Goal: Information Seeking & Learning: Learn about a topic

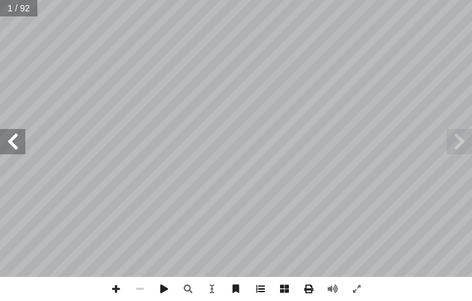
click at [257, 287] on span at bounding box center [260, 289] width 24 height 24
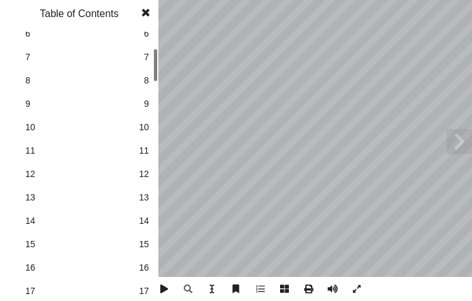
click at [146, 243] on span "15" at bounding box center [144, 244] width 10 height 13
click at [151, 9] on span at bounding box center [145, 12] width 23 height 25
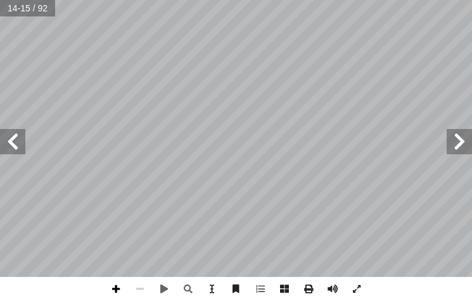
click at [125, 285] on span at bounding box center [116, 289] width 24 height 24
click at [18, 151] on span at bounding box center [12, 141] width 25 height 25
click at [118, 294] on span at bounding box center [116, 289] width 24 height 24
click at [141, 289] on span at bounding box center [140, 289] width 24 height 24
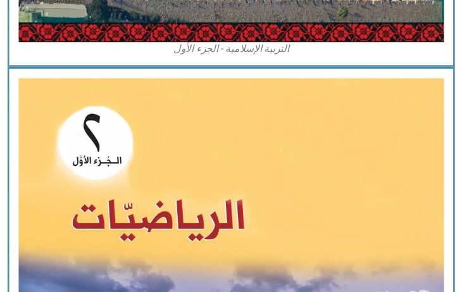
scroll to position [1064, 0]
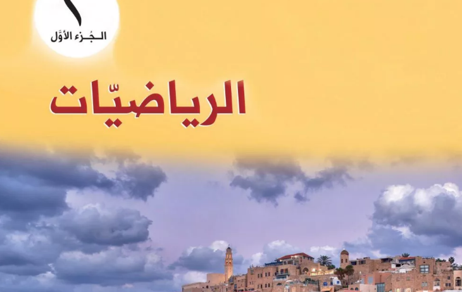
click at [91, 118] on img at bounding box center [230, 241] width 483 height 598
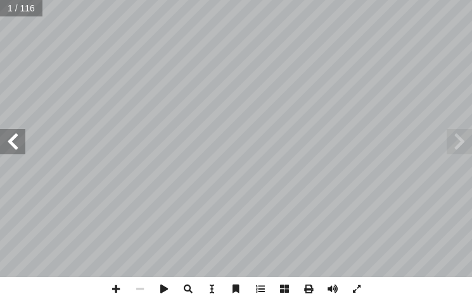
click at [11, 139] on span at bounding box center [12, 141] width 25 height 25
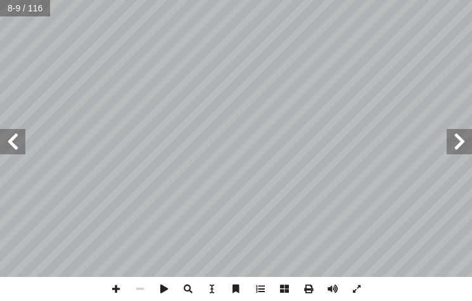
click at [11, 139] on span at bounding box center [12, 141] width 25 height 25
click at [120, 293] on span at bounding box center [116, 289] width 24 height 24
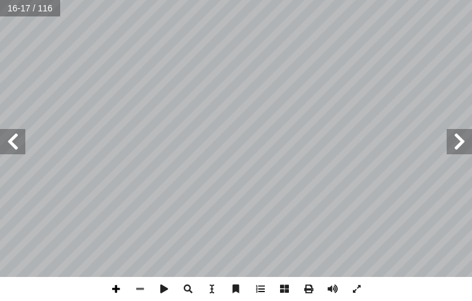
click at [109, 286] on span at bounding box center [116, 289] width 24 height 24
click at [142, 286] on span at bounding box center [140, 289] width 24 height 24
